Goal: Transaction & Acquisition: Subscribe to service/newsletter

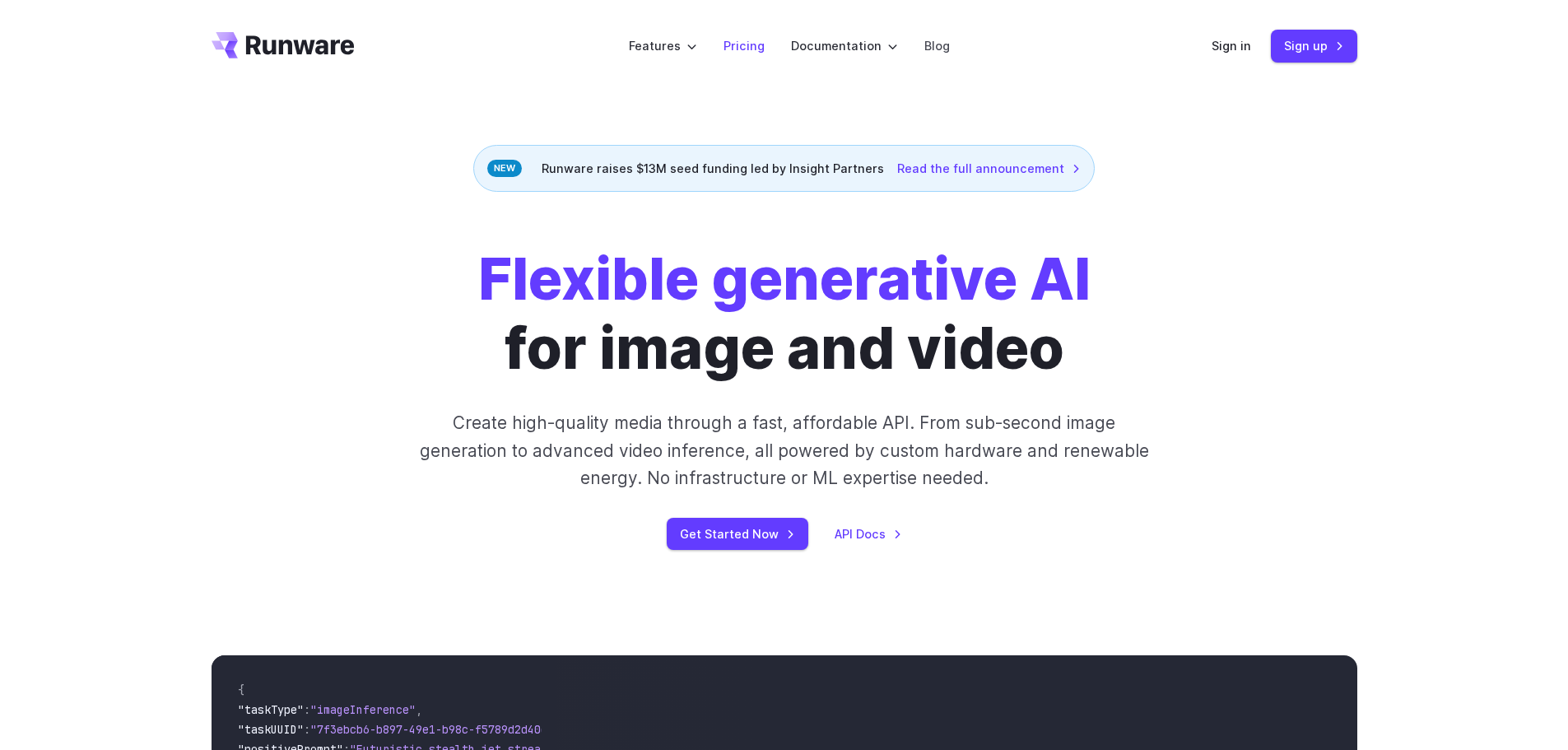
click at [756, 49] on link "Pricing" at bounding box center [744, 46] width 41 height 19
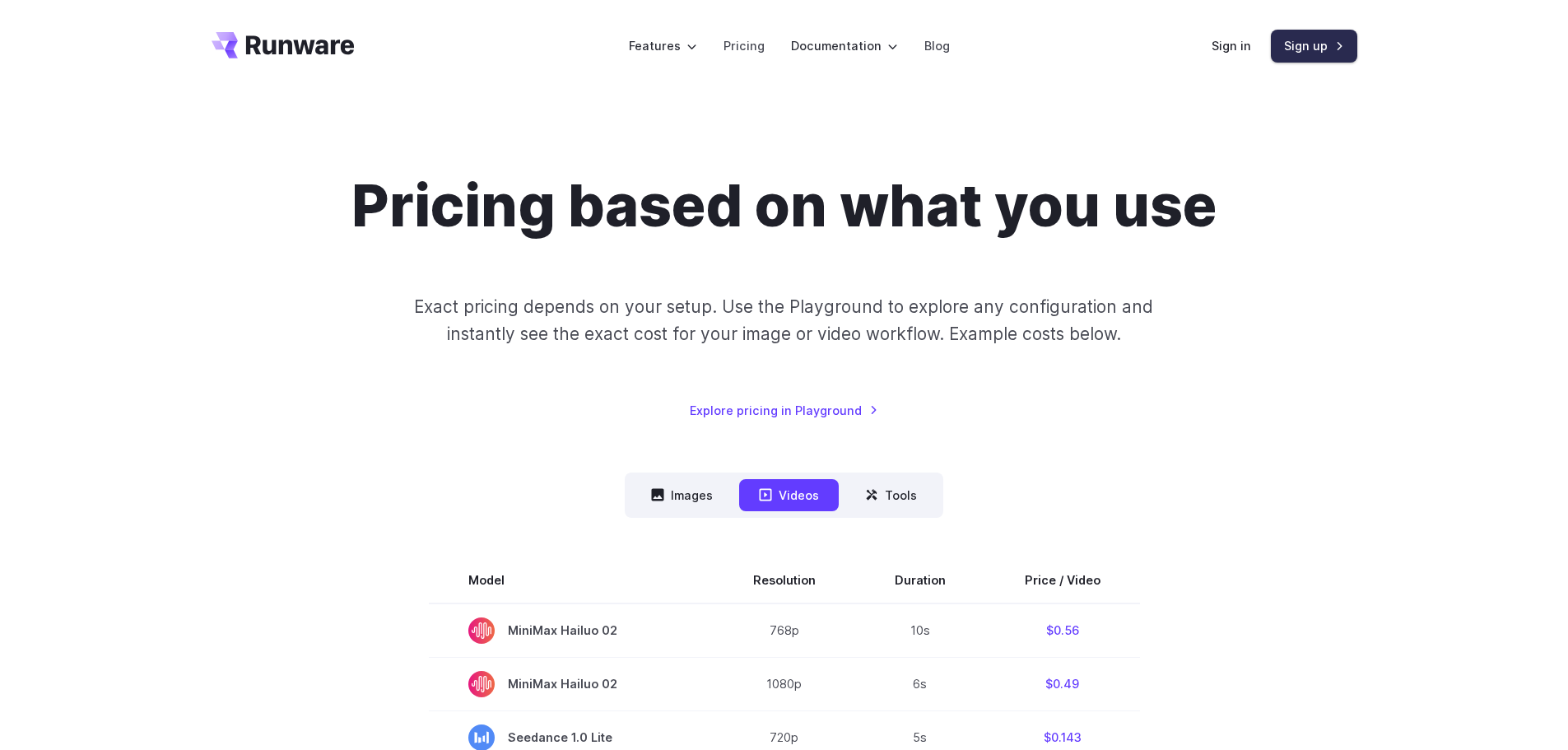
click at [1299, 46] on link "Sign up" at bounding box center [1314, 46] width 87 height 32
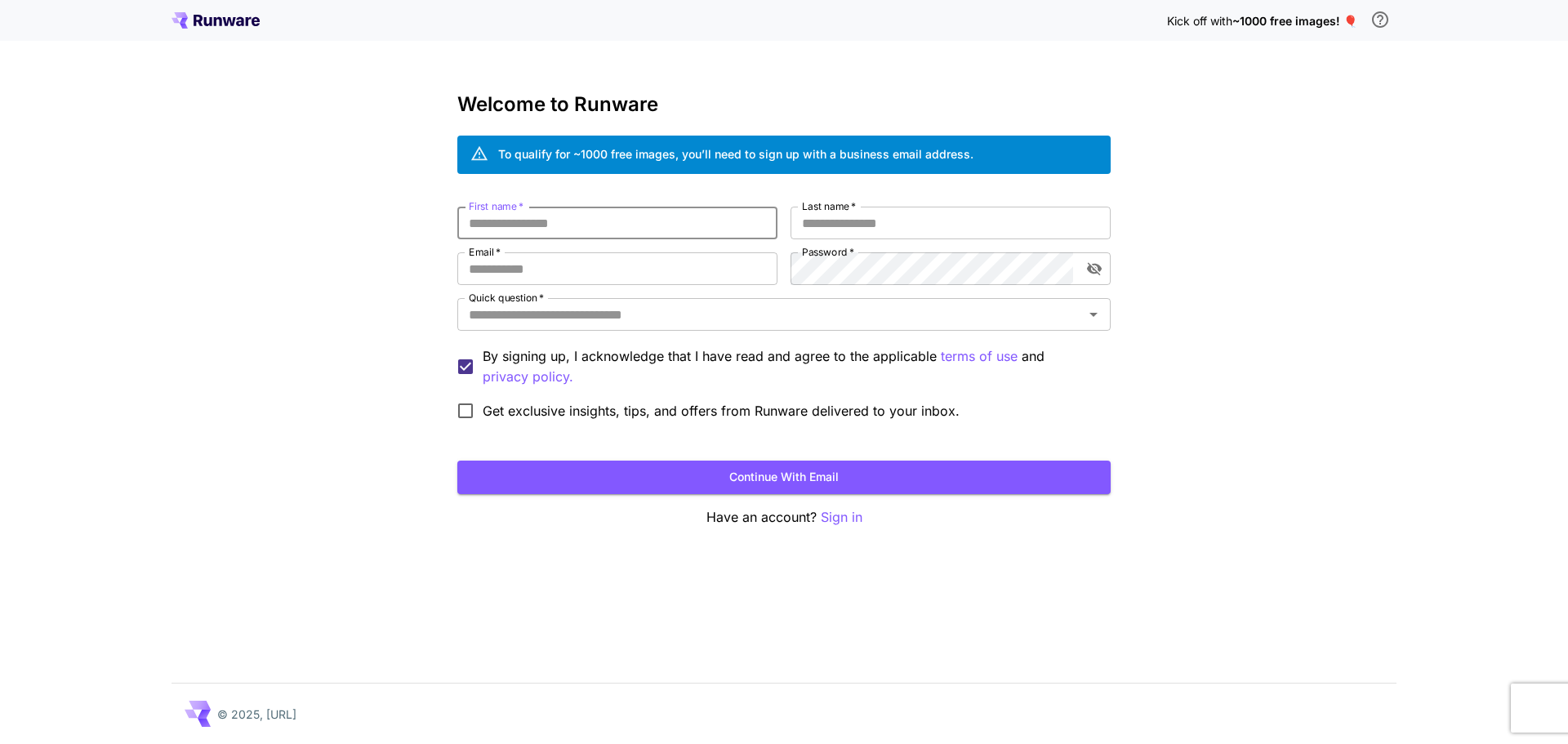
click at [720, 229] on input "First name   *" at bounding box center [617, 223] width 320 height 33
type input "*"
type input "******"
type input "**********"
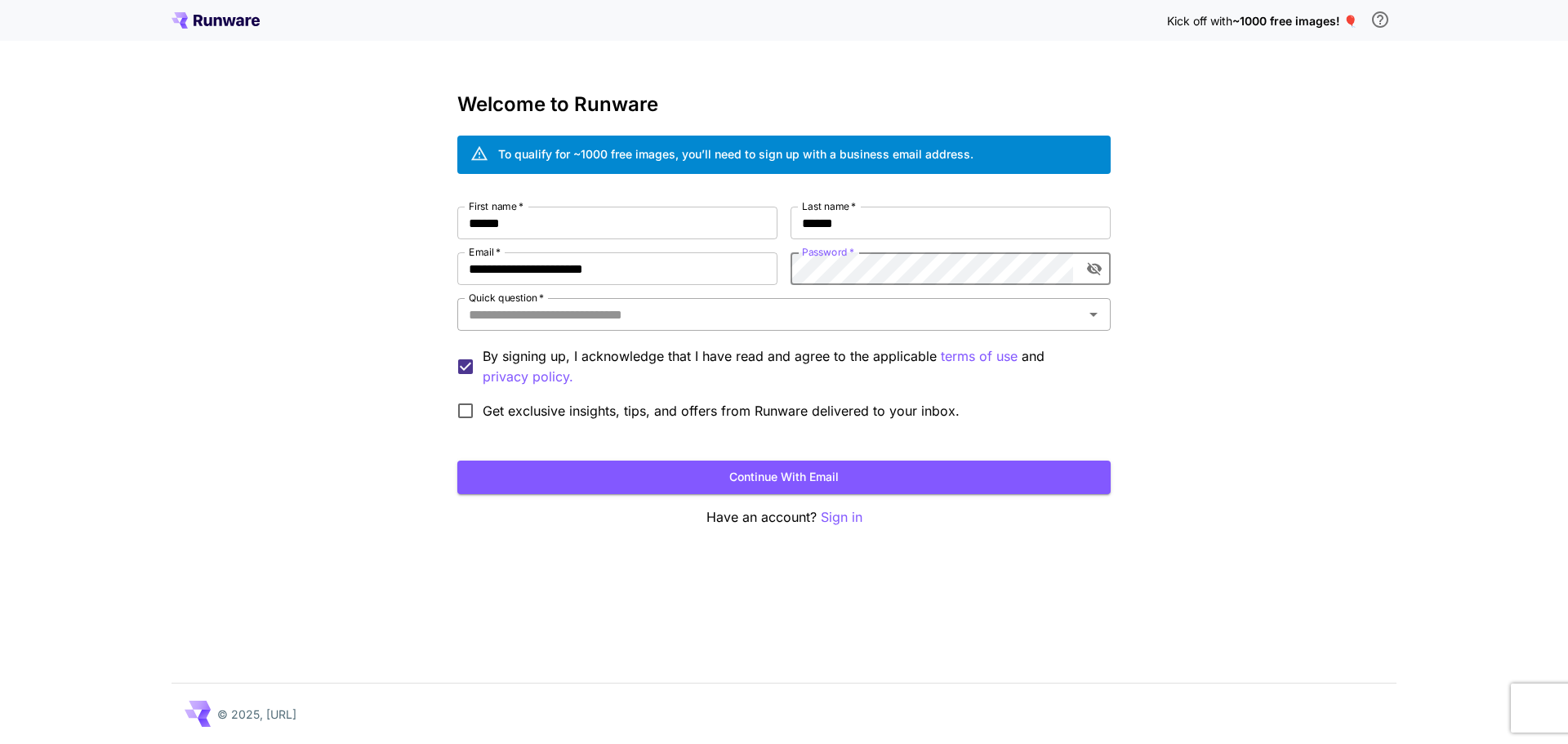
click at [725, 326] on div "Quick question   *" at bounding box center [784, 314] width 654 height 33
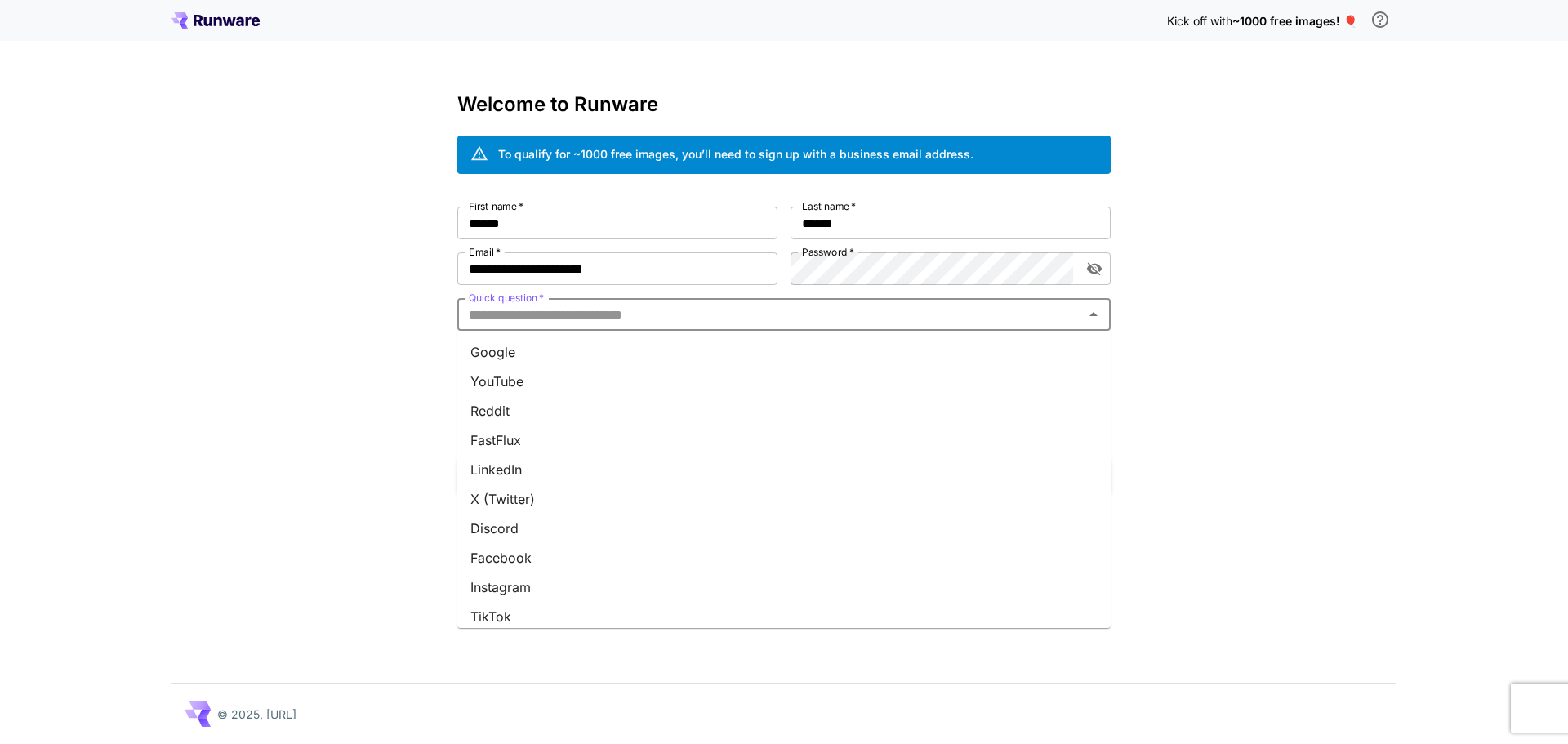
click at [573, 471] on li "LinkedIn" at bounding box center [784, 470] width 654 height 30
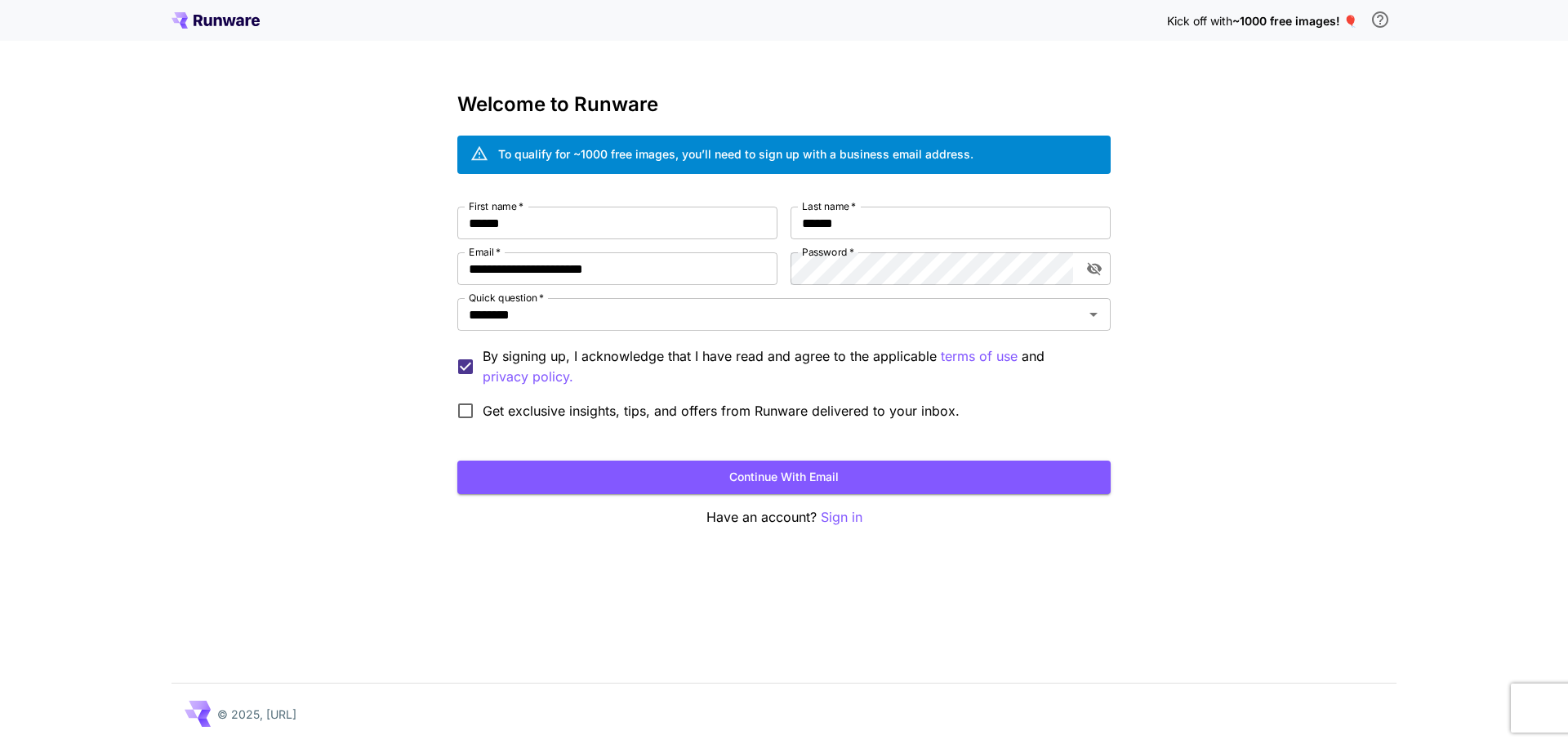
click at [687, 414] on span "Get exclusive insights, tips, and offers from Runware delivered to your inbox." at bounding box center [721, 411] width 477 height 20
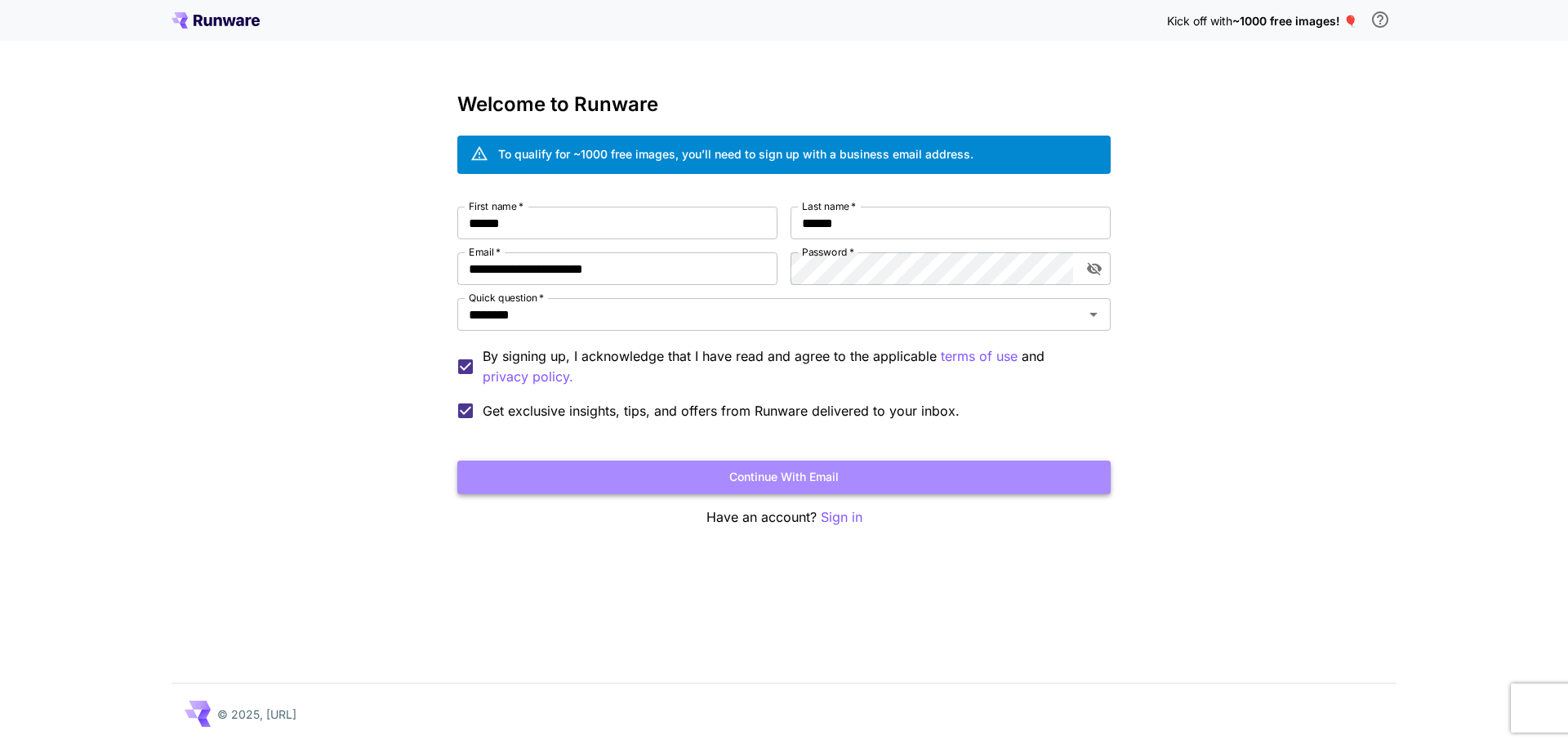
click at [787, 493] on button "Continue with email" at bounding box center [784, 477] width 654 height 34
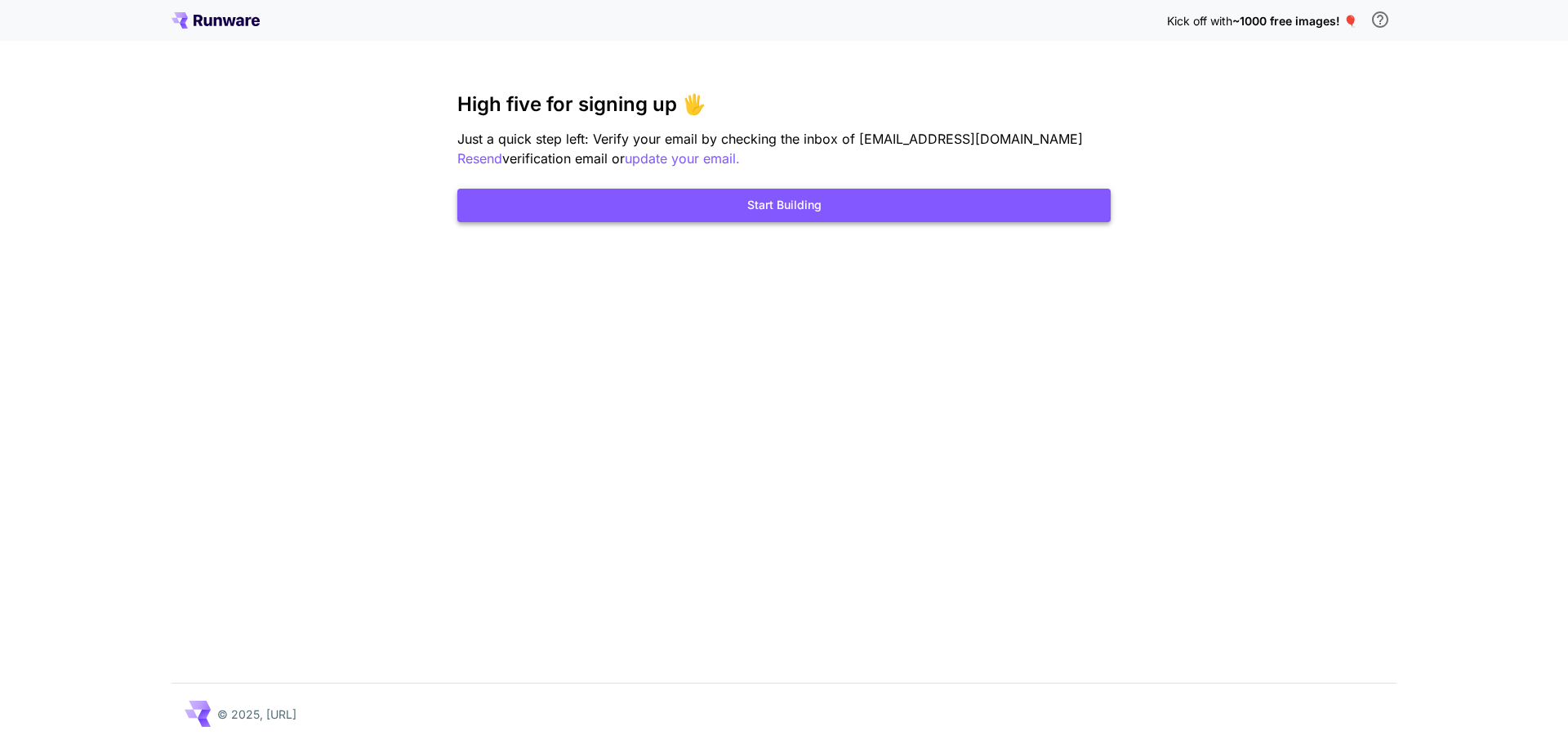
click at [840, 200] on button "Start Building" at bounding box center [784, 205] width 654 height 34
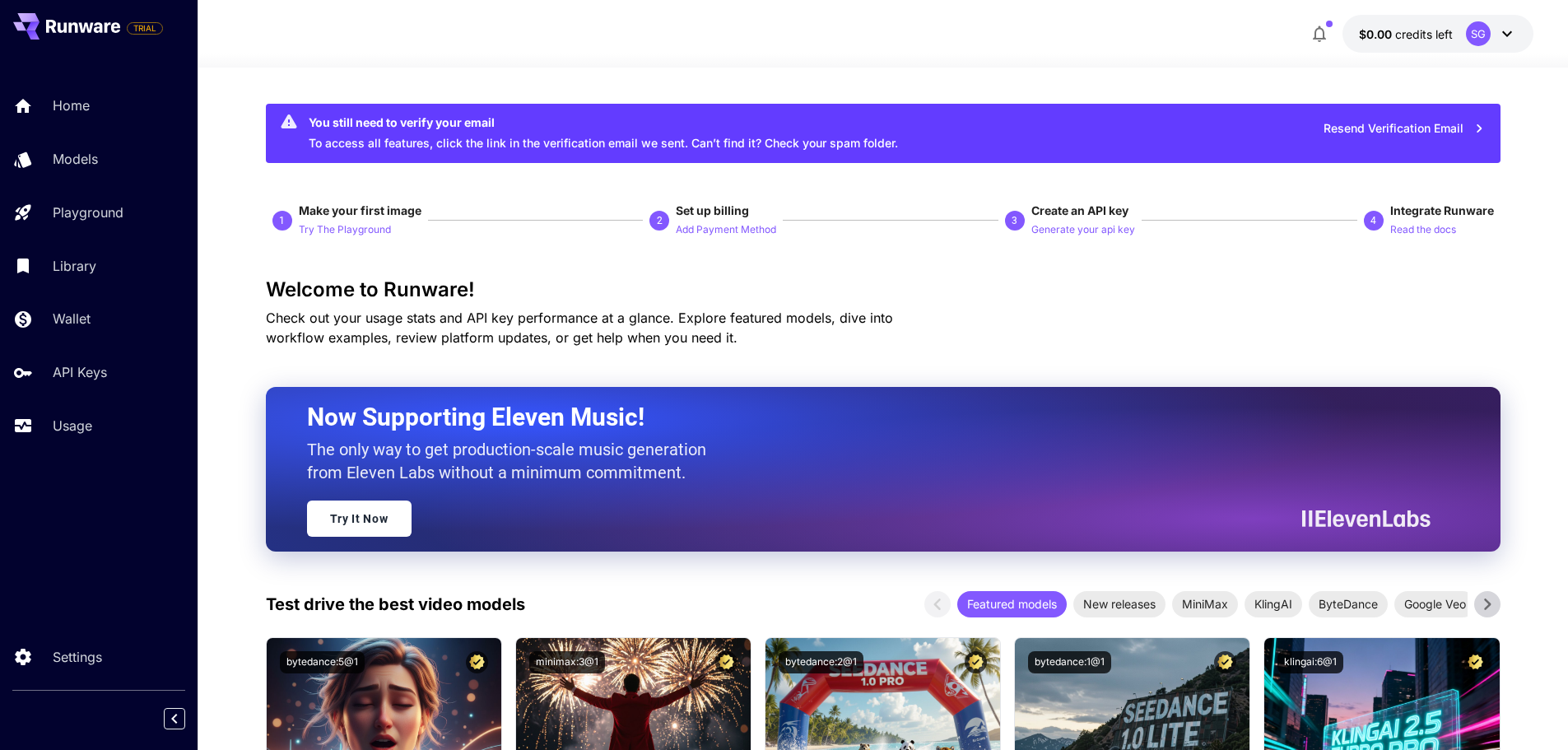
click at [1513, 35] on icon at bounding box center [1507, 33] width 20 height 20
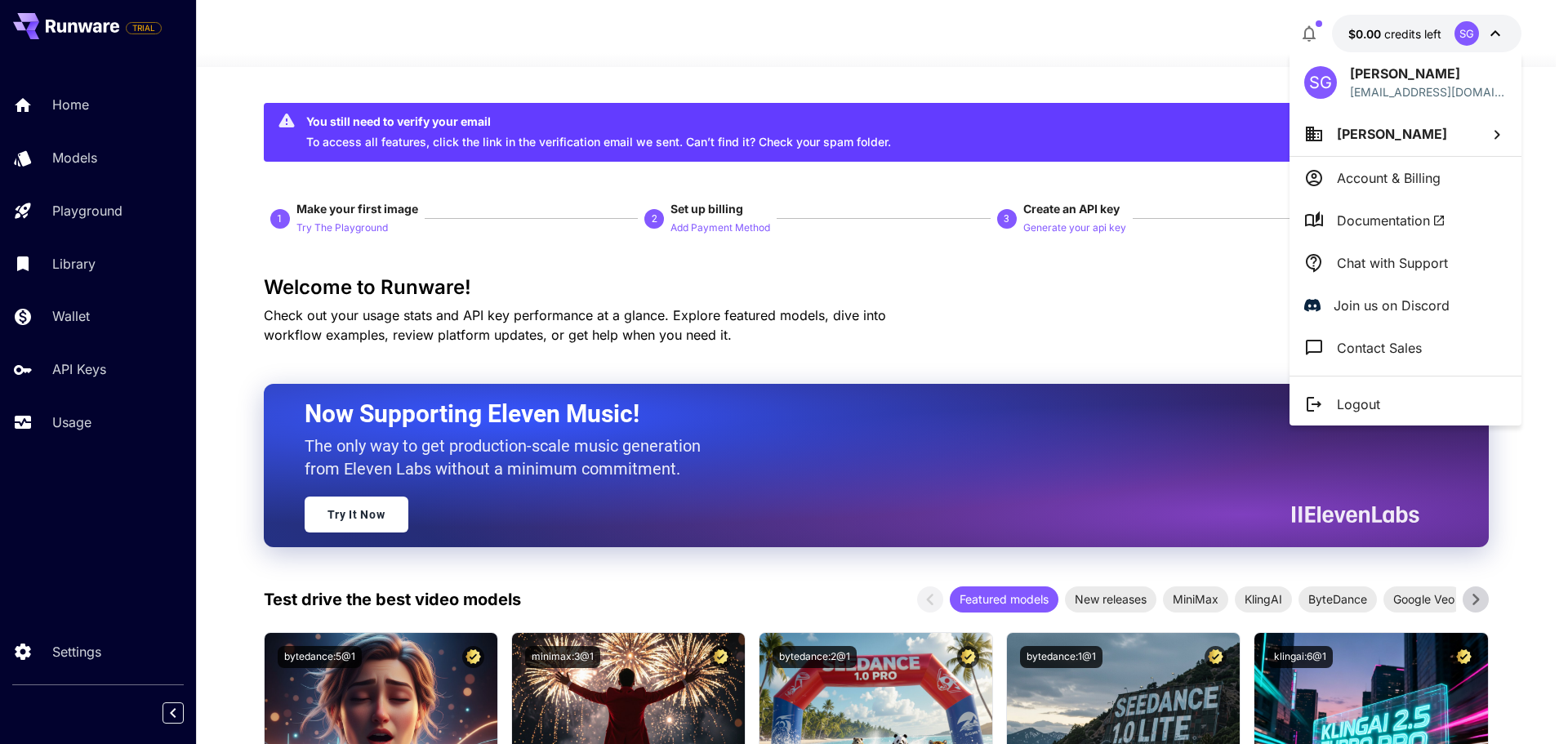
click at [1141, 78] on div at bounding box center [784, 372] width 1568 height 744
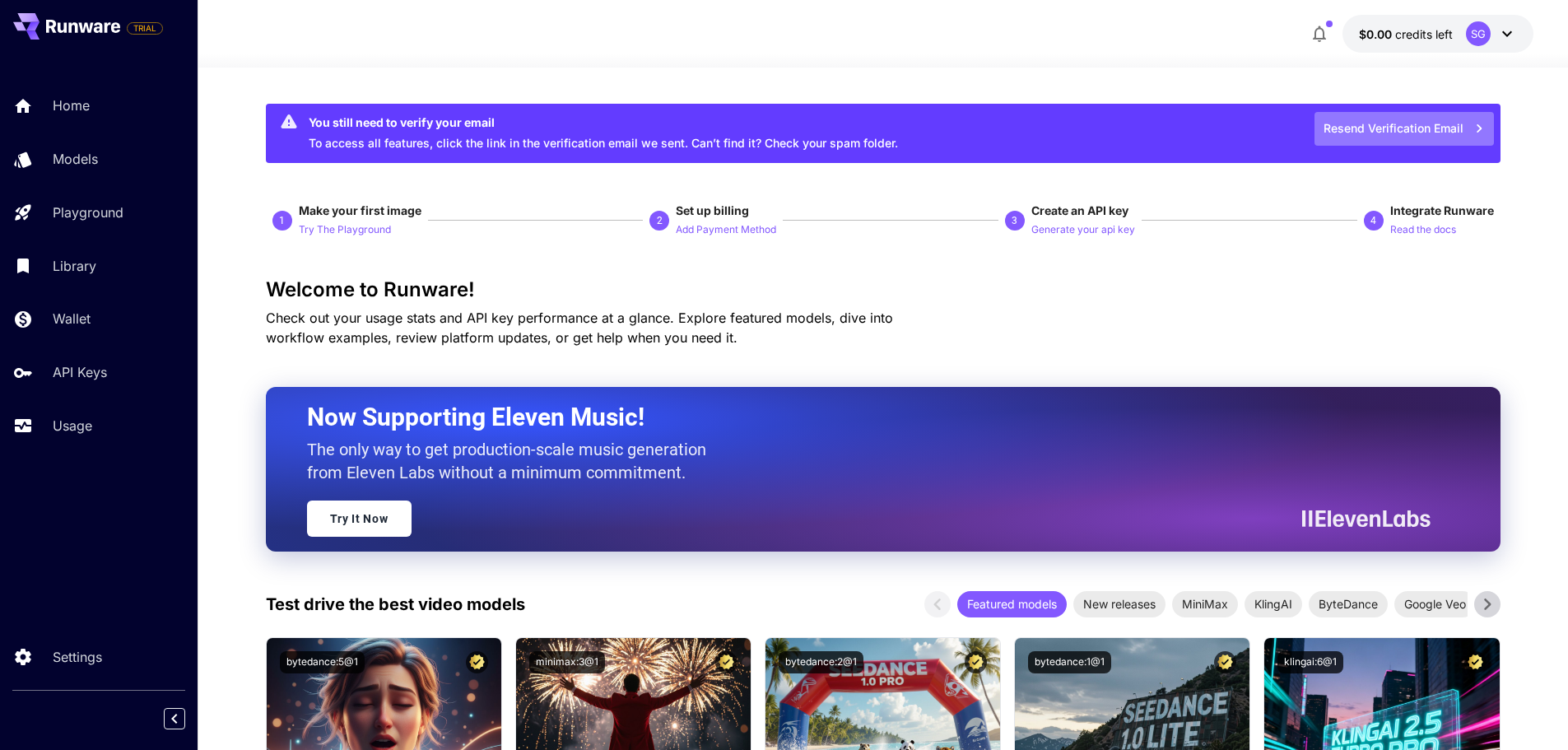
click at [1434, 121] on button "Resend Verification Email" at bounding box center [1404, 129] width 179 height 34
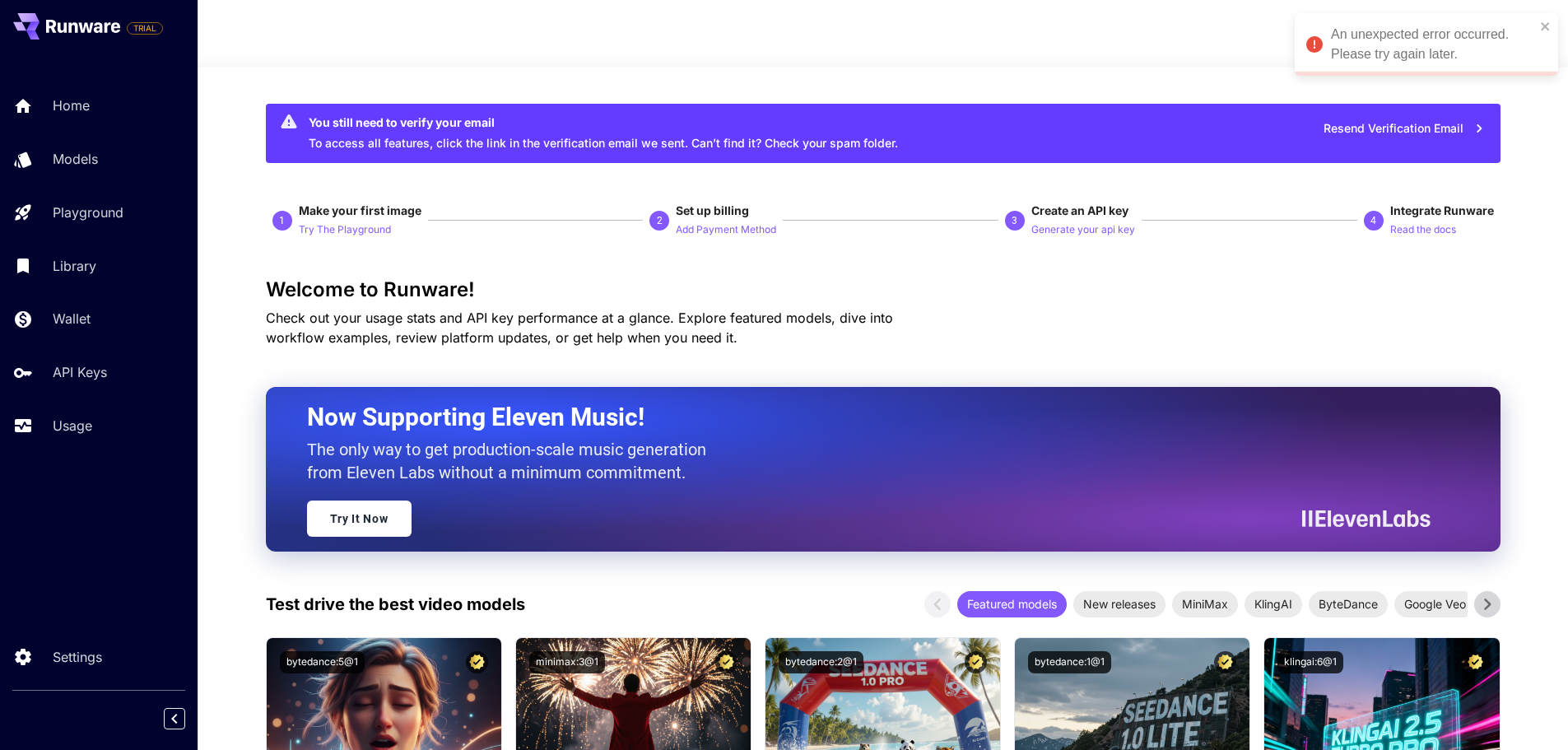
click at [94, 21] on icon at bounding box center [83, 26] width 74 height 13
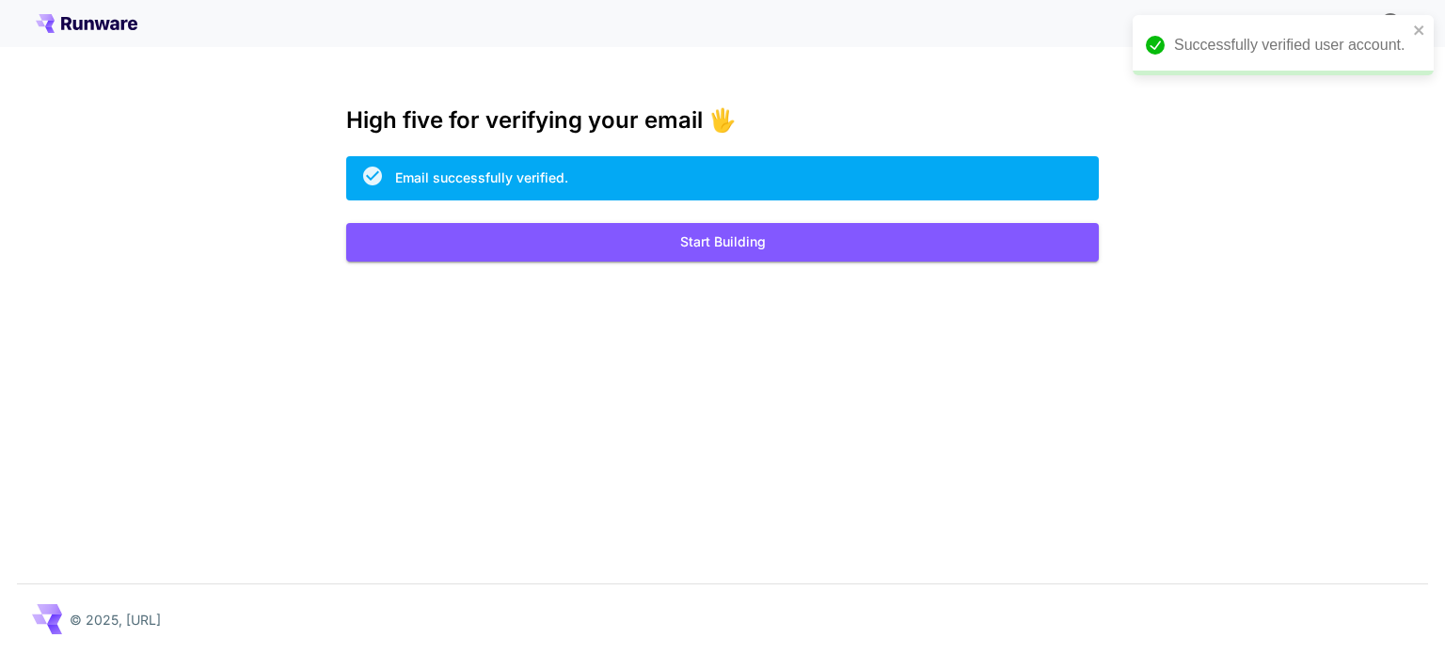
click at [775, 263] on div "Kick off with ~1000 free images! 🎈 High five for verifying your email 🖐️ Email …" at bounding box center [722, 327] width 1445 height 654
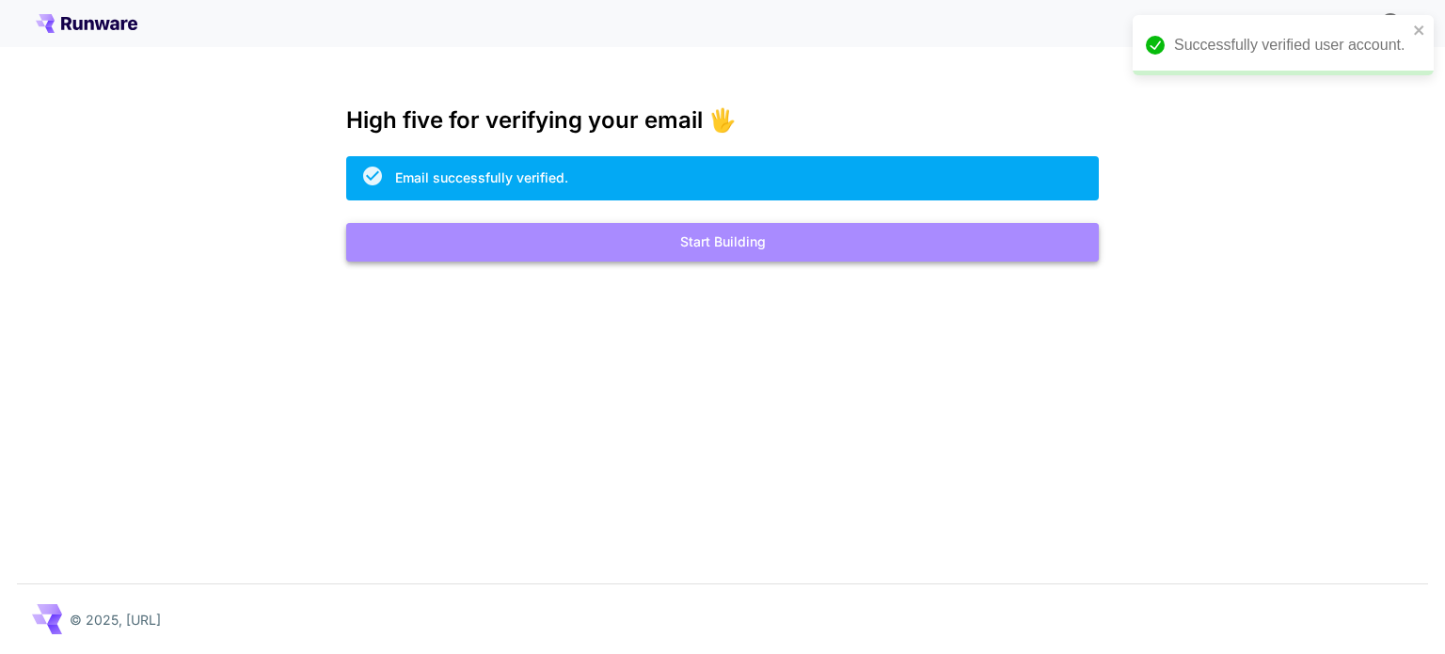
click at [723, 240] on button "Start Building" at bounding box center [722, 242] width 753 height 39
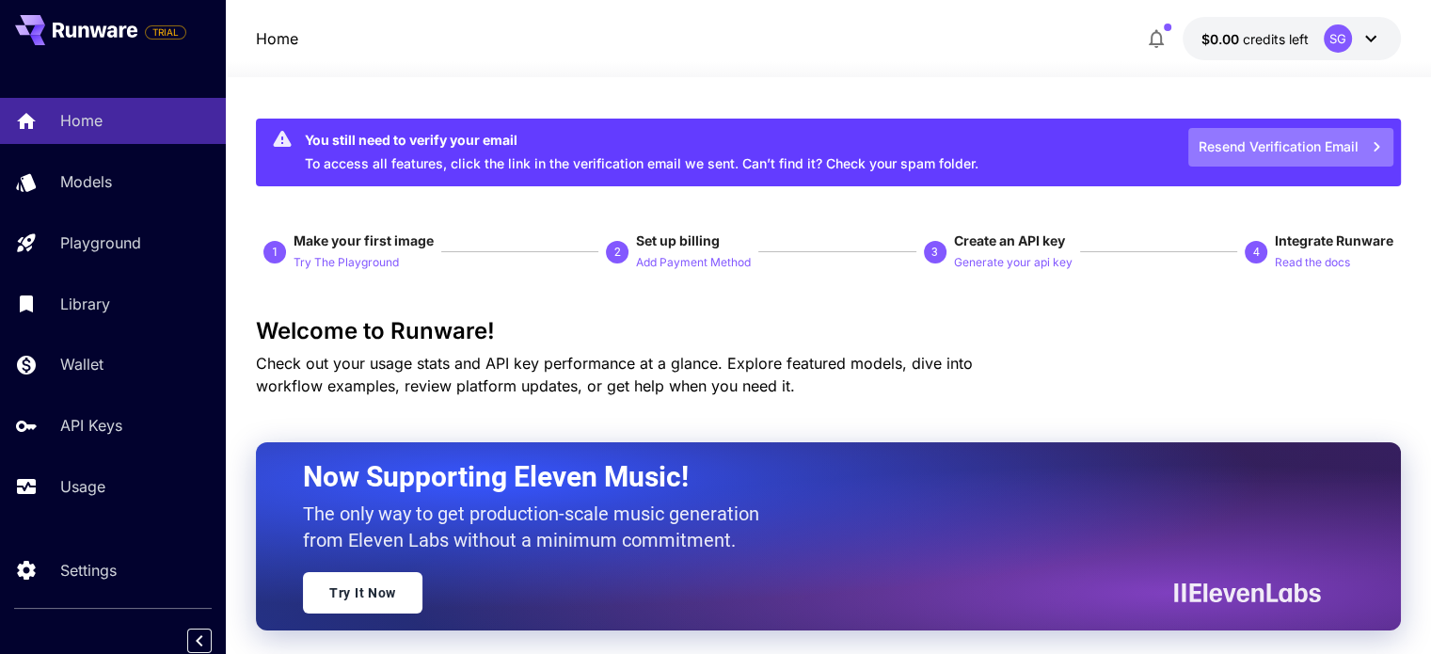
click at [1287, 149] on button "Resend Verification Email" at bounding box center [1290, 147] width 205 height 39
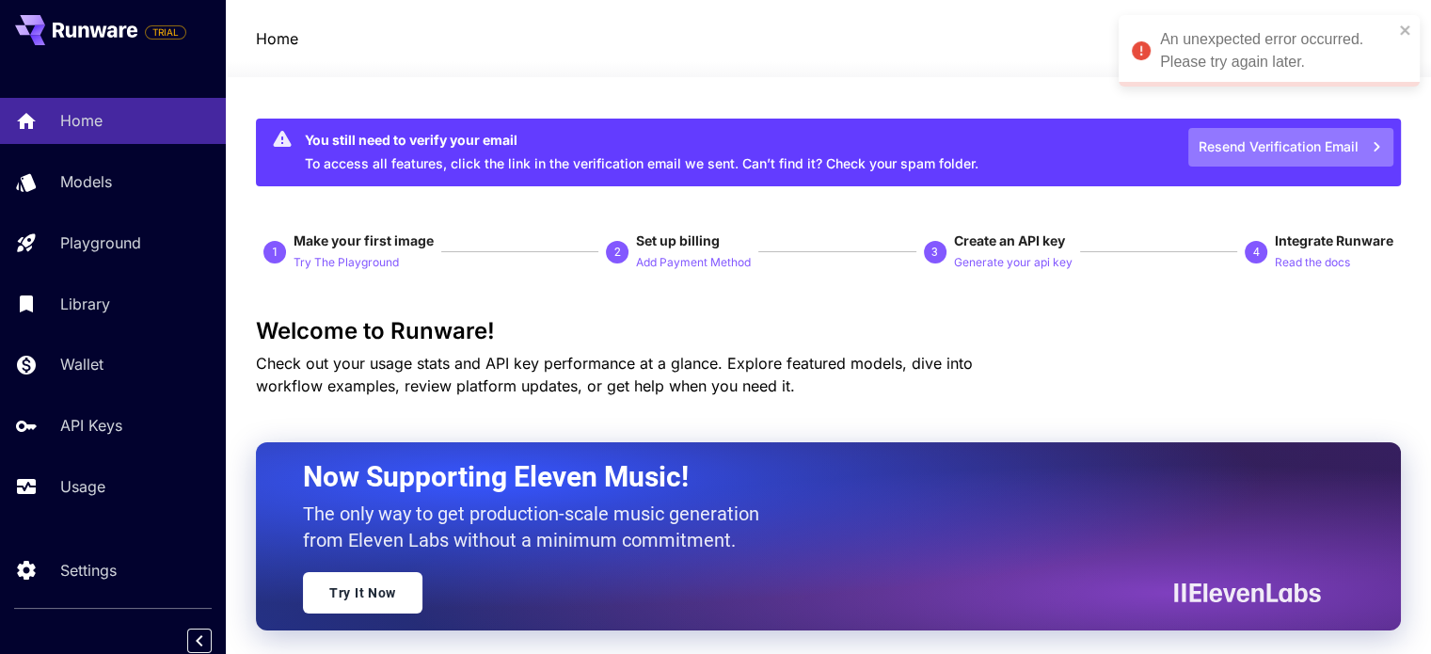
click at [1287, 149] on button "Resend Verification Email" at bounding box center [1290, 147] width 205 height 39
click at [1396, 35] on div "An unexpected error occurred. Please try again later." at bounding box center [1262, 51] width 273 height 56
